Goal: Communication & Community: Connect with others

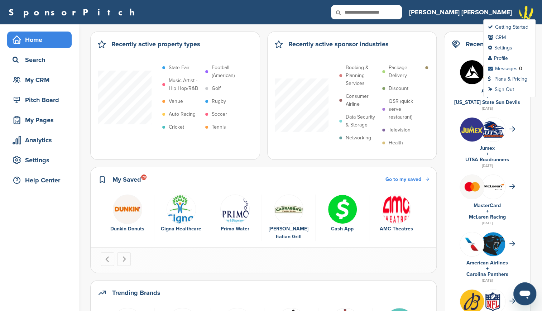
click at [504, 66] on link "Messages" at bounding box center [503, 69] width 30 height 6
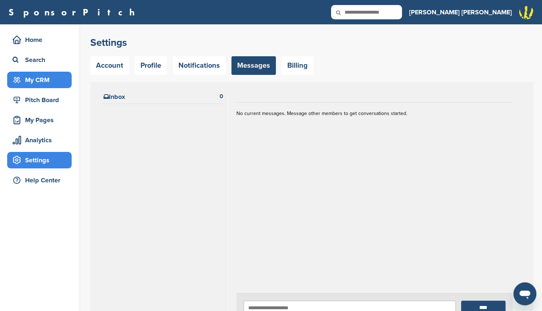
click at [37, 82] on div "My CRM" at bounding box center [41, 79] width 61 height 13
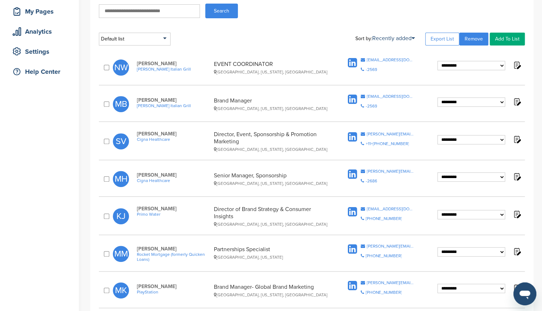
scroll to position [109, 0]
click at [501, 70] on select "**********" at bounding box center [471, 65] width 68 height 9
click at [522, 138] on div "**********" at bounding box center [312, 141] width 426 height 28
click at [516, 137] on img at bounding box center [516, 138] width 9 height 9
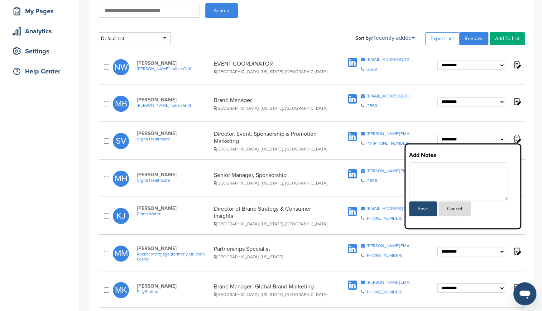
click at [516, 137] on img at bounding box center [516, 138] width 9 height 9
click at [163, 131] on span "[PERSON_NAME]" at bounding box center [173, 133] width 73 height 6
click at [224, 136] on div "Director, Event, Sponsorship & Promotion Marketing Denver, Colorado, United Sta…" at bounding box center [271, 140] width 115 height 21
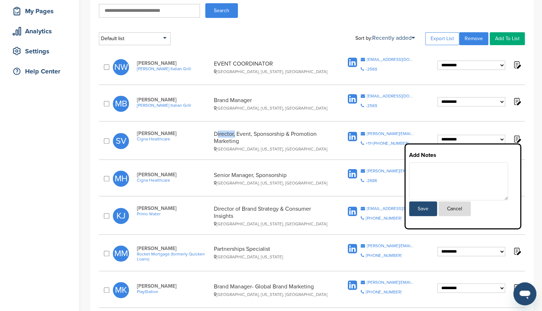
click at [224, 136] on div "Director, Event, Sponsorship & Promotion Marketing Denver, Colorado, United Sta…" at bounding box center [271, 140] width 115 height 21
drag, startPoint x: 224, startPoint y: 136, endPoint x: 281, endPoint y: 143, distance: 57.4
click at [281, 143] on div "Director, Event, Sponsorship & Promotion Marketing Denver, Colorado, United Sta…" at bounding box center [271, 140] width 115 height 21
click at [453, 206] on button "Cancel" at bounding box center [454, 208] width 32 height 15
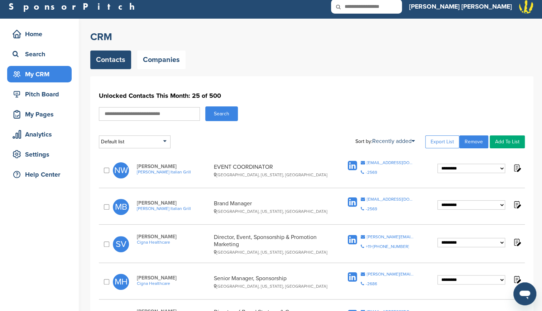
scroll to position [0, 0]
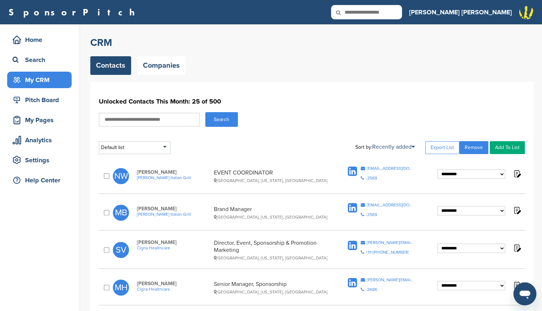
click at [535, 15] on div "SponsorPitch Home Search My CRM Pitch Board My Pages Analytics Settings Help Ce…" at bounding box center [271, 12] width 542 height 24
click at [529, 13] on img at bounding box center [526, 19] width 36 height 29
click at [505, 66] on link "Messages" at bounding box center [503, 69] width 30 height 6
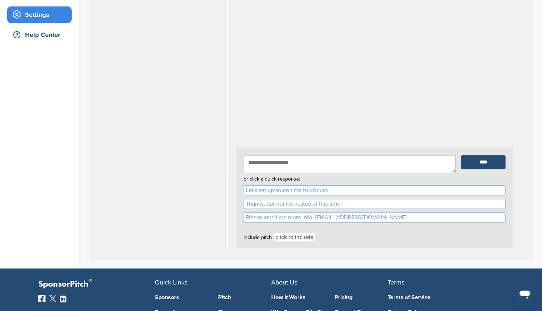
scroll to position [145, 0]
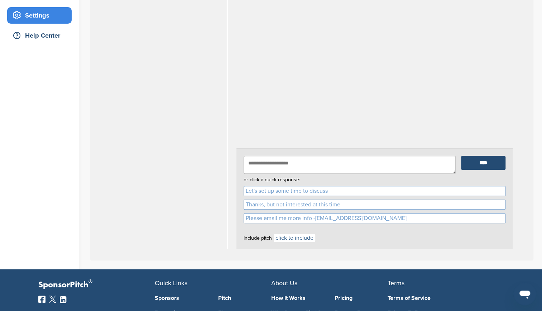
click at [298, 237] on link "click to include" at bounding box center [295, 238] width 42 height 8
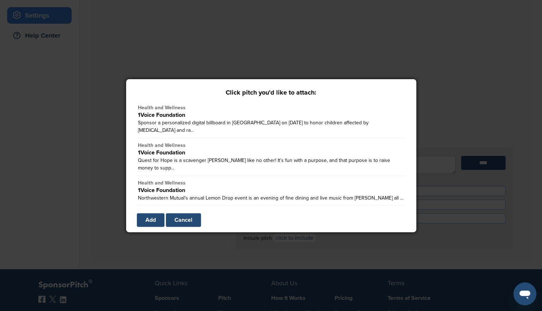
scroll to position [5, 0]
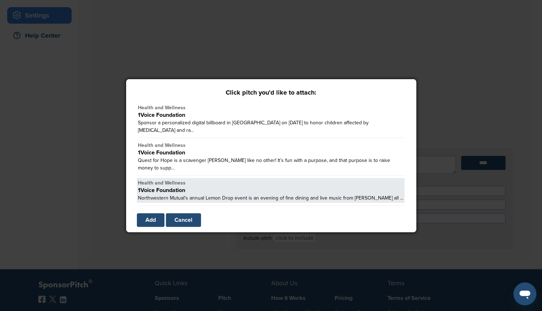
click at [223, 187] on div "1Voice Foundation" at bounding box center [270, 191] width 265 height 8
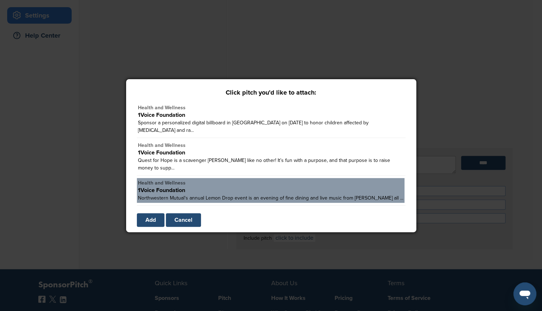
click at [147, 223] on link "Add" at bounding box center [151, 220] width 28 height 14
type textarea "**********"
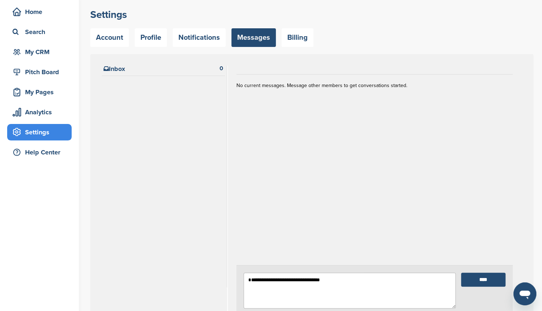
scroll to position [23, 0]
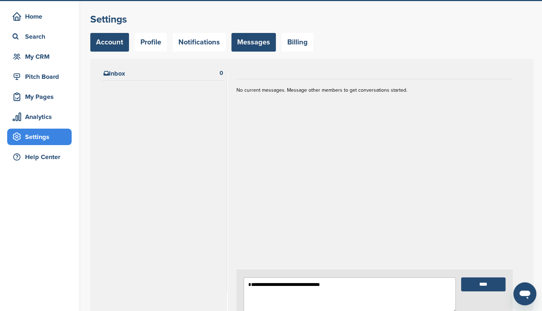
click at [120, 39] on link "Account" at bounding box center [109, 42] width 39 height 19
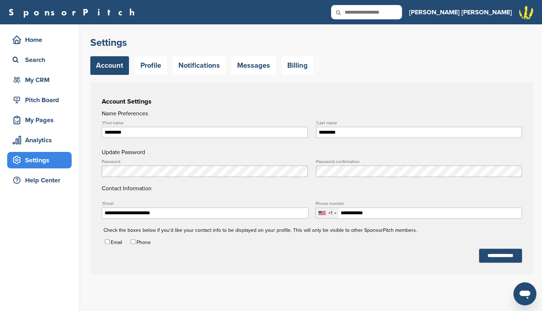
type input "**********"
click at [34, 123] on div "My Pages" at bounding box center [41, 120] width 61 height 13
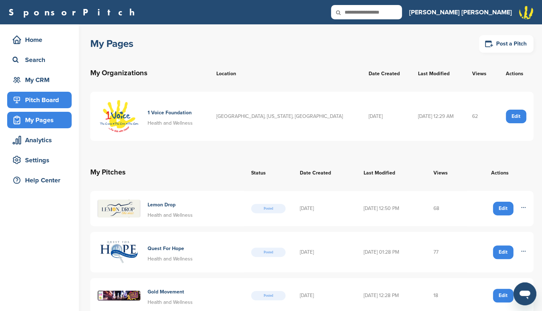
click at [47, 102] on div "Pitch Board" at bounding box center [41, 99] width 61 height 13
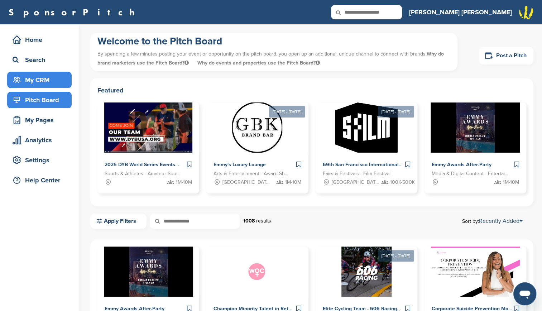
click at [54, 75] on div "My CRM" at bounding box center [41, 79] width 61 height 13
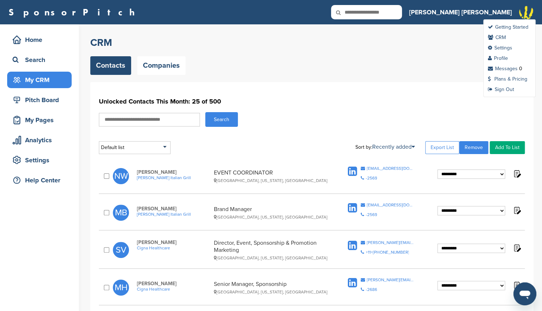
click at [527, 16] on img at bounding box center [526, 19] width 36 height 29
click at [509, 68] on link "Messages" at bounding box center [503, 69] width 30 height 6
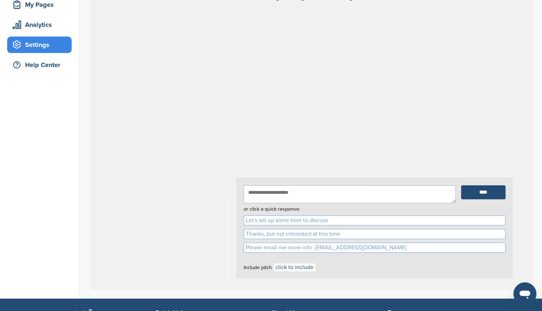
scroll to position [116, 0]
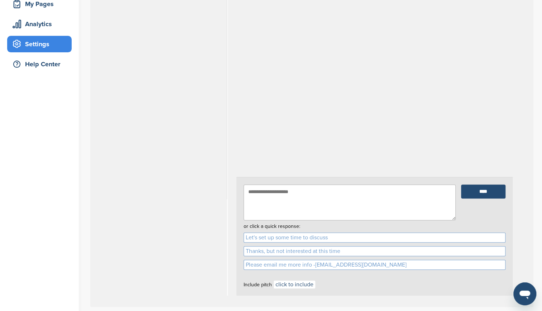
click at [287, 198] on textarea at bounding box center [350, 202] width 212 height 36
type textarea "**********"
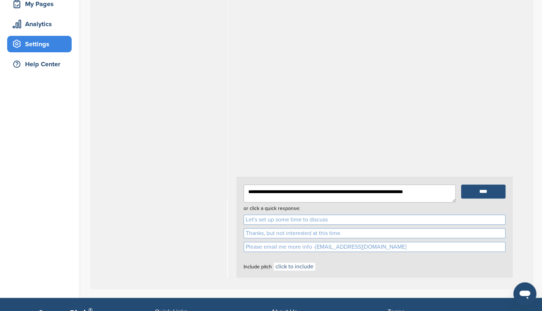
click at [484, 193] on input "****" at bounding box center [483, 191] width 44 height 14
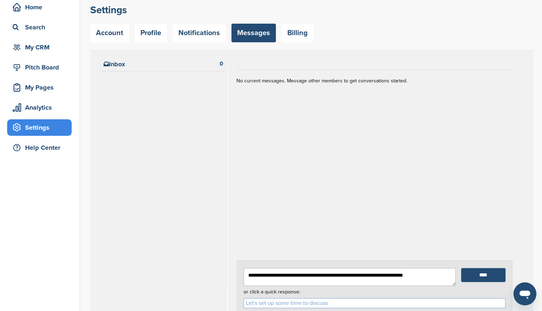
scroll to position [48, 0]
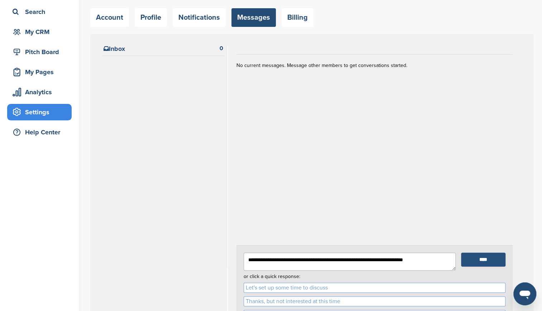
click at [472, 257] on input "****" at bounding box center [483, 260] width 44 height 14
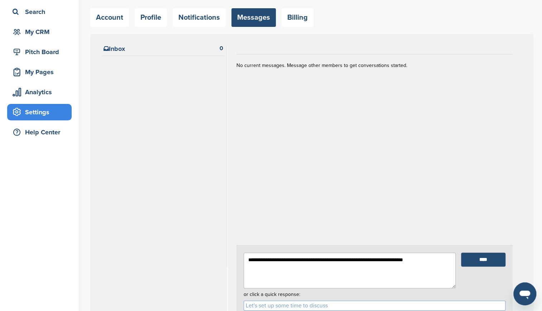
click at [439, 260] on textarea "**********" at bounding box center [350, 271] width 212 height 36
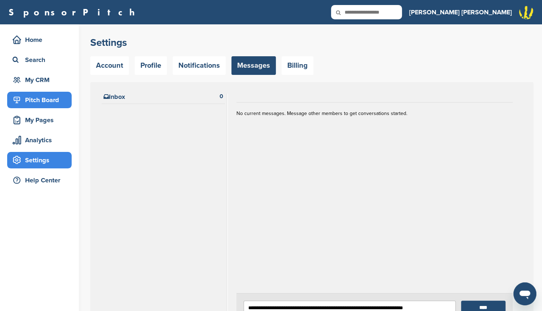
click at [37, 98] on div "Pitch Board" at bounding box center [41, 99] width 61 height 13
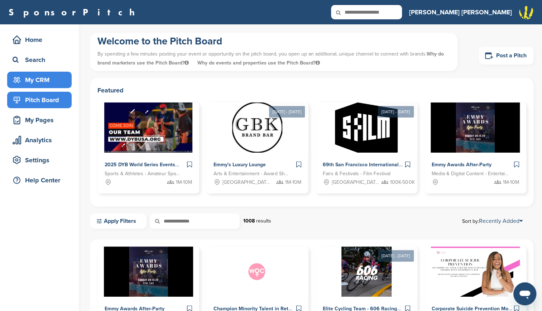
click at [46, 80] on div "My CRM" at bounding box center [41, 79] width 61 height 13
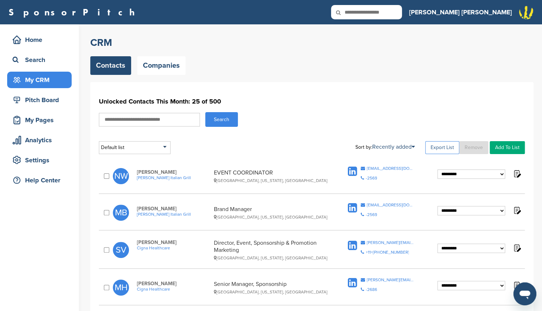
click at [439, 147] on link "Export List" at bounding box center [442, 147] width 34 height 13
click at [157, 146] on div "Default list" at bounding box center [135, 147] width 72 height 13
click at [160, 64] on link "Companies" at bounding box center [161, 65] width 48 height 19
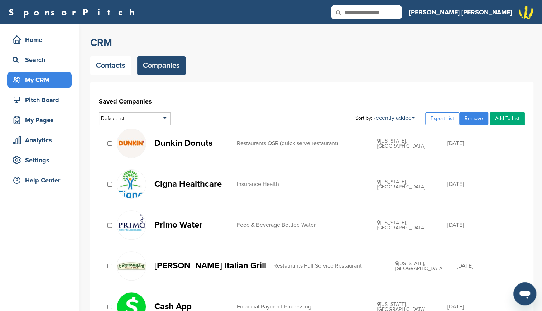
click at [502, 120] on link "Add To List" at bounding box center [507, 118] width 35 height 13
click at [407, 103] on h1 "Saved Companies" at bounding box center [312, 101] width 426 height 13
click at [415, 120] on icon at bounding box center [413, 118] width 3 height 6
click at [114, 71] on link "Contacts" at bounding box center [110, 65] width 41 height 19
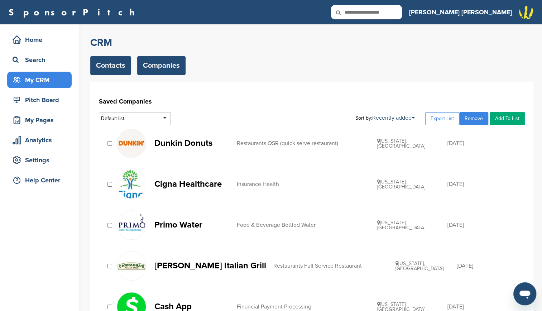
click at [115, 69] on link "Contacts" at bounding box center [110, 65] width 41 height 19
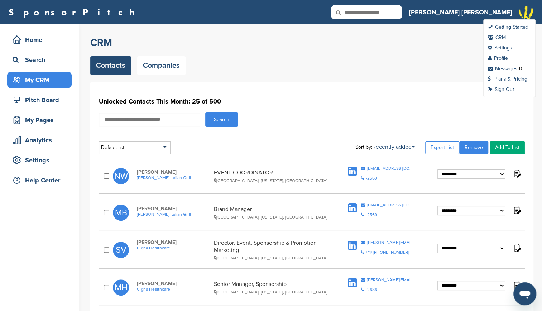
click at [524, 14] on img at bounding box center [526, 19] width 36 height 29
click at [497, 67] on link "Messages" at bounding box center [503, 69] width 30 height 6
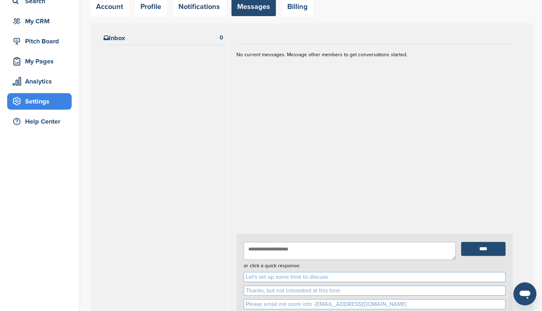
scroll to position [61, 0]
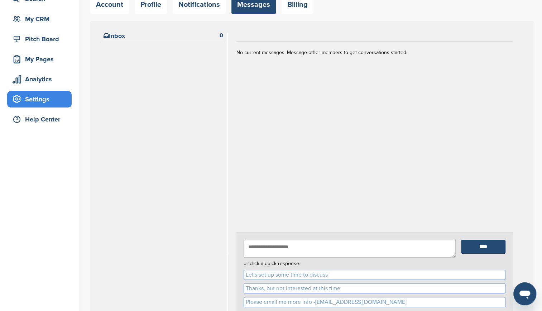
click at [188, 36] on div "Inbox 0" at bounding box center [163, 38] width 123 height 10
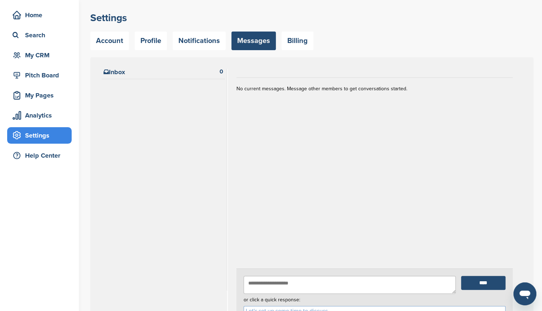
scroll to position [25, 0]
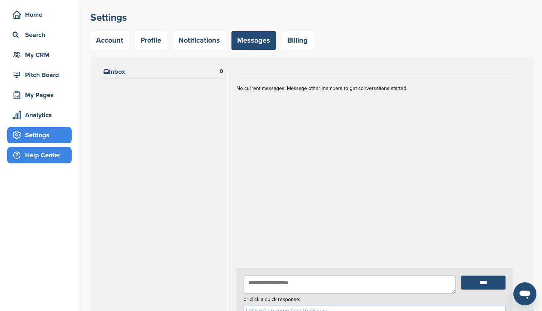
click at [61, 154] on div "Help Center" at bounding box center [41, 155] width 61 height 13
